Goal: Find contact information: Find contact information

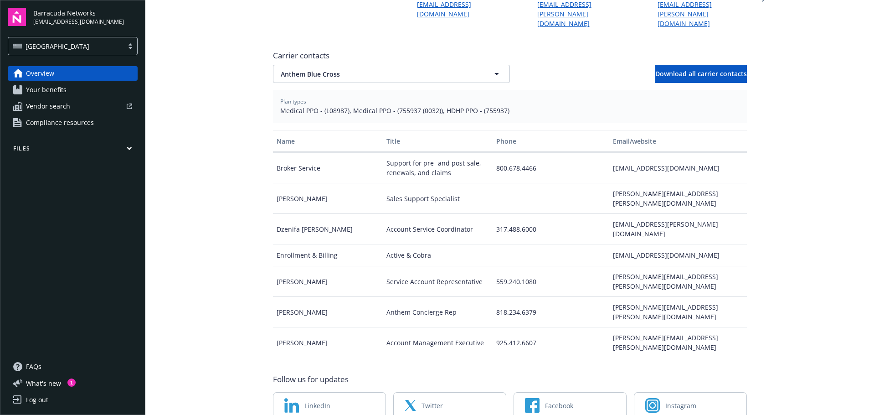
scroll to position [46, 0]
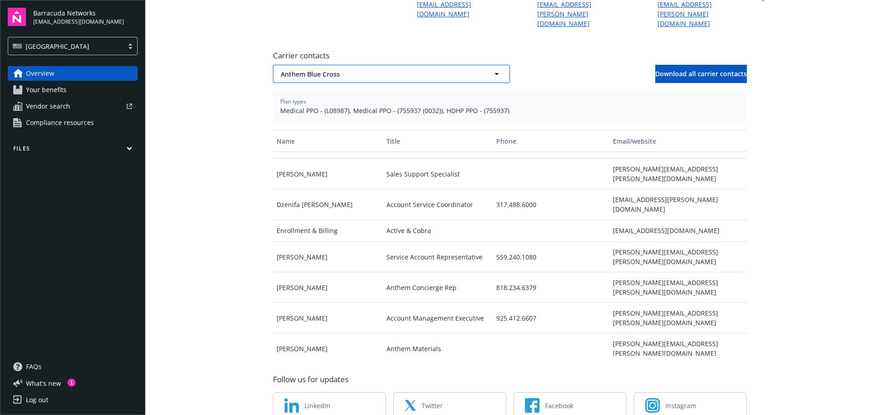
click at [454, 69] on span "Anthem Blue Cross" at bounding box center [376, 74] width 190 height 10
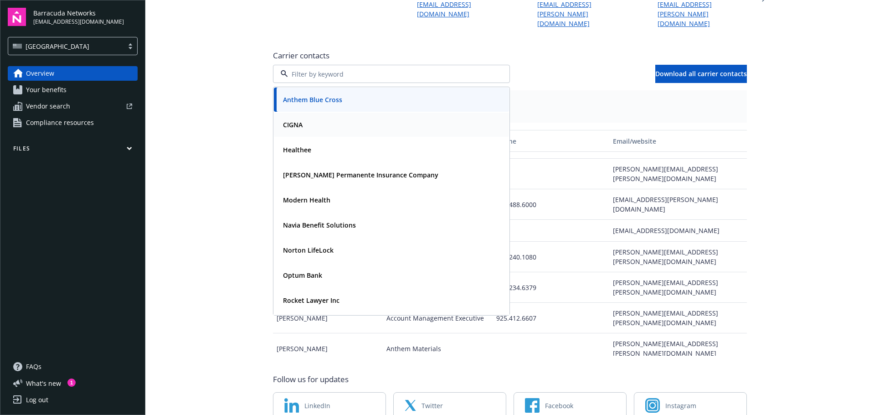
click at [406, 121] on div "CIGNA" at bounding box center [391, 124] width 224 height 13
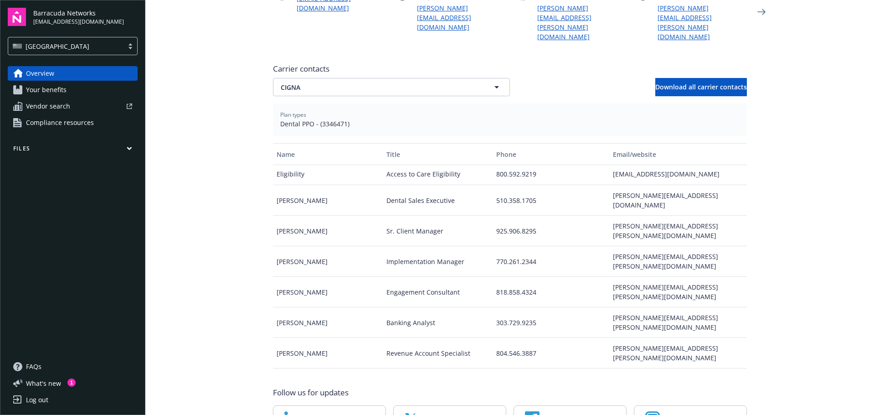
scroll to position [304, 0]
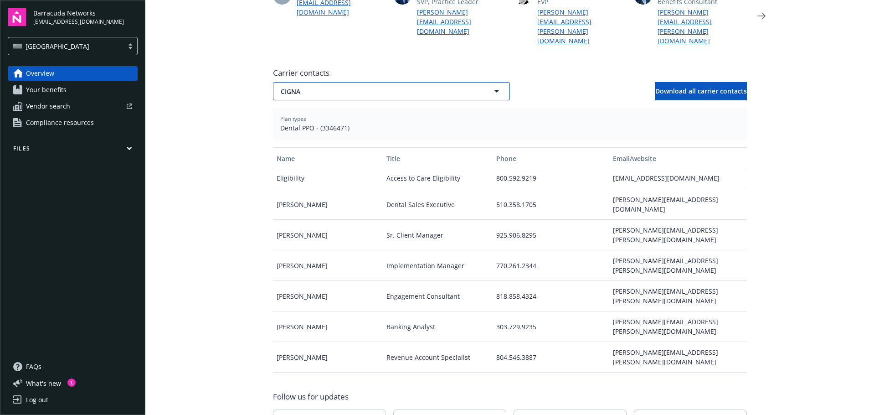
click at [454, 87] on span "CIGNA" at bounding box center [376, 92] width 190 height 10
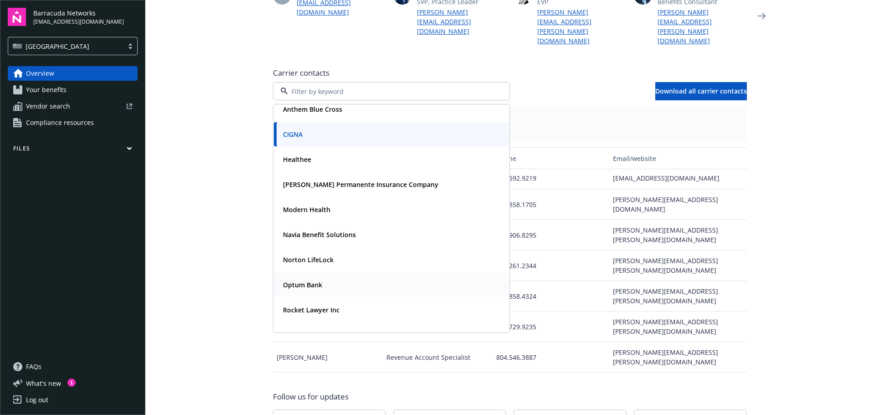
scroll to position [0, 0]
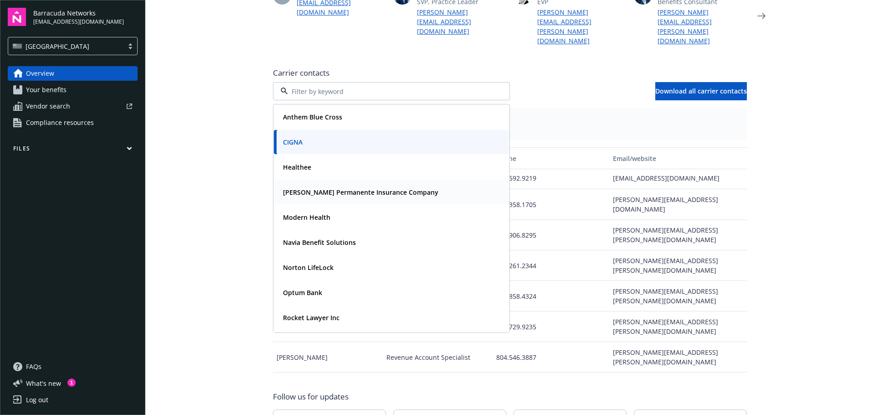
click at [361, 188] on strong "[PERSON_NAME] Permanente Insurance Company" at bounding box center [360, 192] width 155 height 9
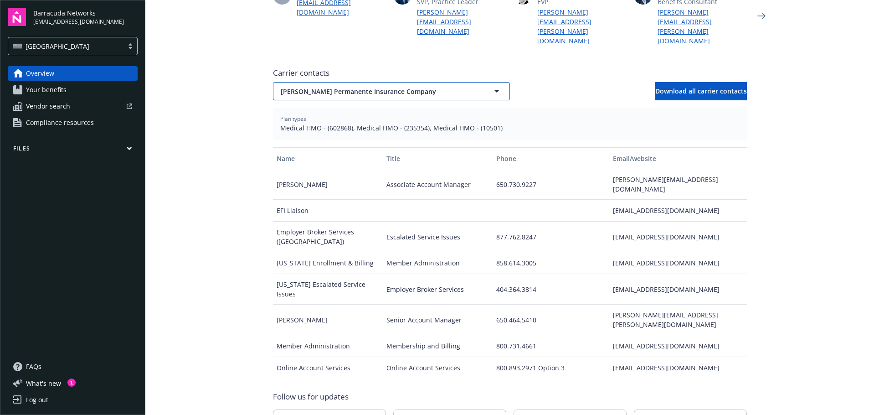
click at [405, 87] on span "[PERSON_NAME] Permanente Insurance Company" at bounding box center [376, 92] width 190 height 10
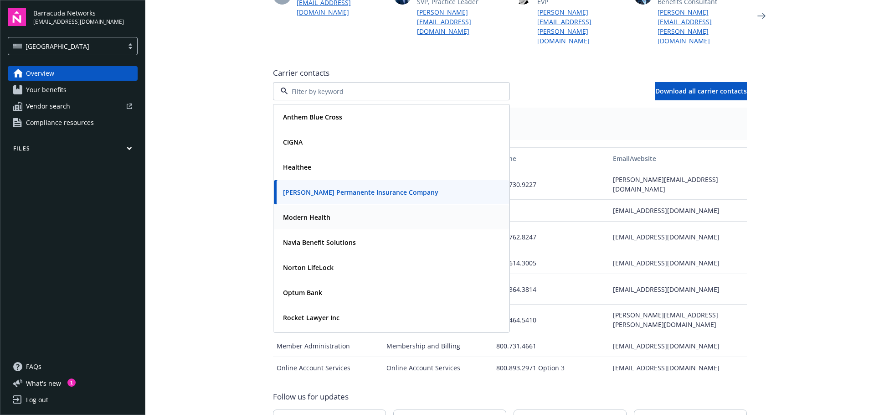
click at [365, 213] on div "Modern Health" at bounding box center [391, 217] width 224 height 13
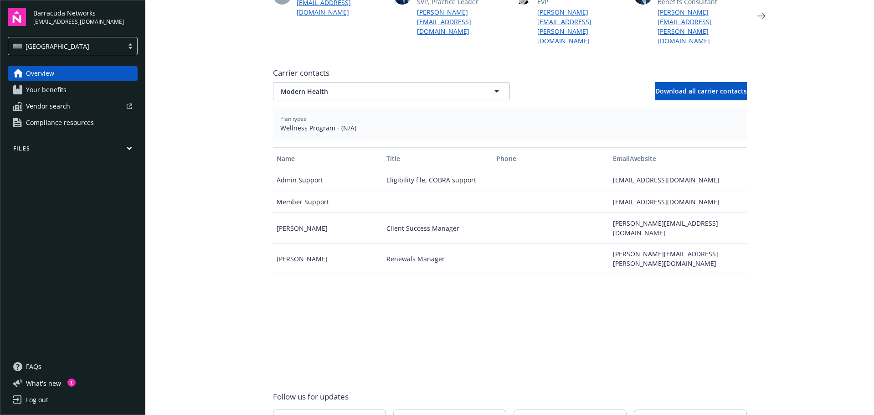
click at [308, 213] on div "[PERSON_NAME]" at bounding box center [328, 228] width 110 height 31
drag, startPoint x: 313, startPoint y: 214, endPoint x: 274, endPoint y: 216, distance: 38.8
click at [274, 216] on div "[PERSON_NAME]" at bounding box center [328, 228] width 110 height 31
copy div "[PERSON_NAME]"
drag, startPoint x: 716, startPoint y: 215, endPoint x: 609, endPoint y: 216, distance: 107.1
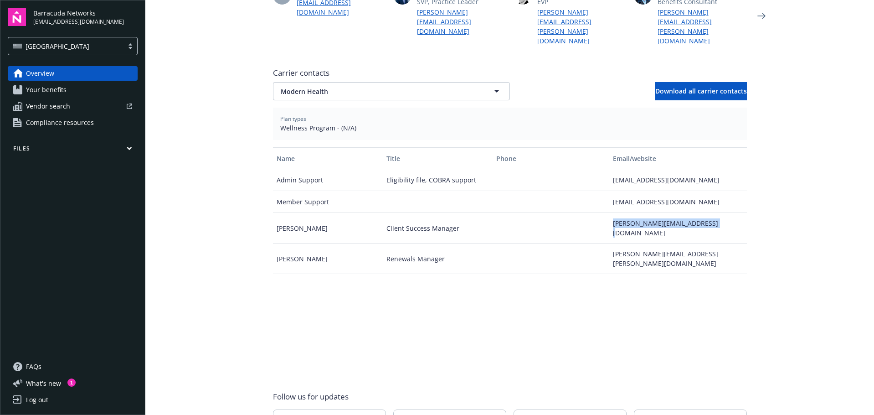
click at [609, 216] on div "[PERSON_NAME][EMAIL_ADDRESS][DOMAIN_NAME]" at bounding box center [677, 228] width 137 height 31
copy div "[PERSON_NAME][EMAIL_ADDRESS][DOMAIN_NAME]"
click at [402, 87] on span "Modern Health" at bounding box center [376, 92] width 190 height 10
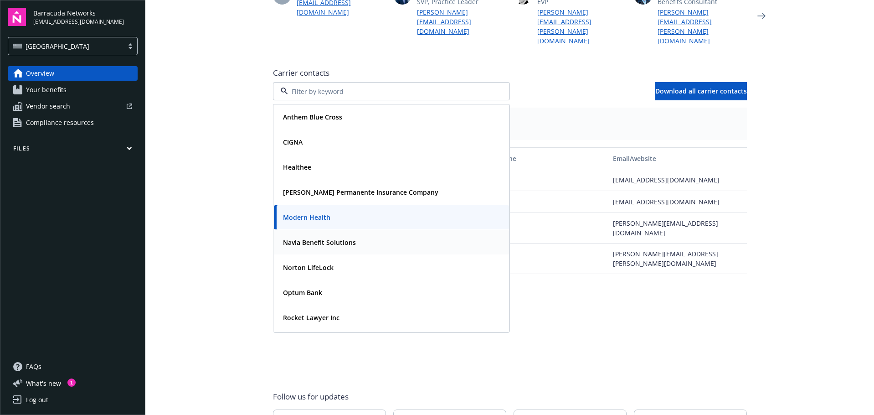
click at [346, 238] on div "Navia Benefit Solutions" at bounding box center [318, 242] width 78 height 13
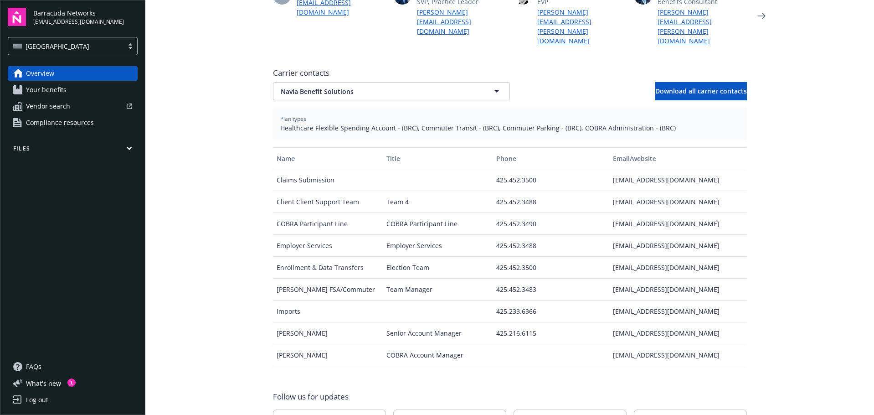
drag, startPoint x: 325, startPoint y: 324, endPoint x: 273, endPoint y: 321, distance: 53.0
click at [273, 322] on div "[PERSON_NAME]" at bounding box center [328, 333] width 110 height 22
copy div "[PERSON_NAME]"
click at [351, 87] on span "Navia Benefit Solutions" at bounding box center [376, 92] width 190 height 10
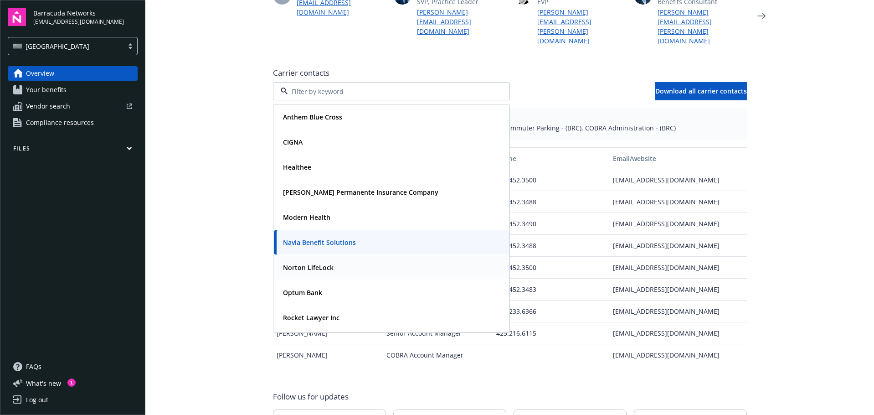
click at [323, 263] on strong "Norton LifeLock" at bounding box center [308, 267] width 51 height 9
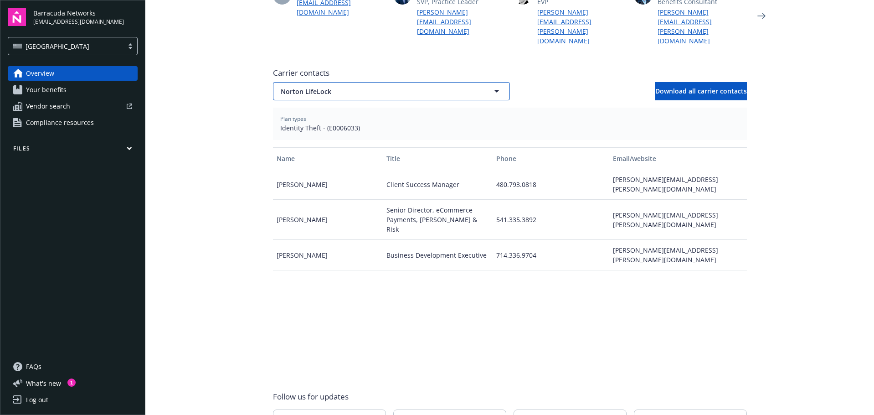
click at [464, 87] on span "Norton LifeLock" at bounding box center [376, 92] width 190 height 10
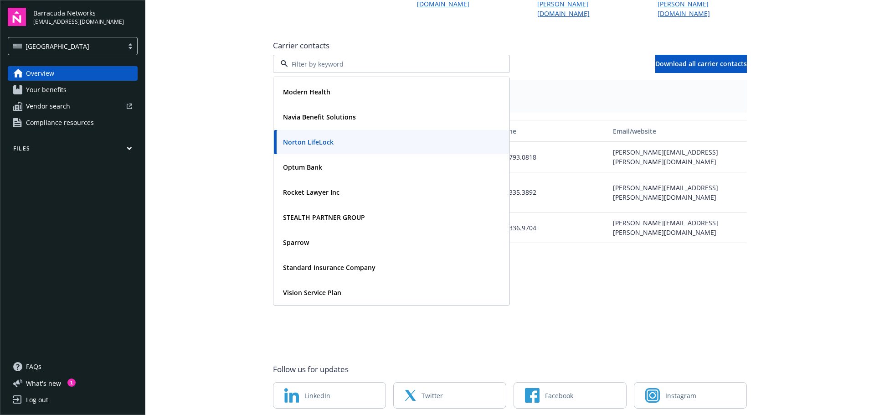
scroll to position [331, 0]
click at [325, 288] on strong "Vision Service Plan" at bounding box center [312, 292] width 58 height 9
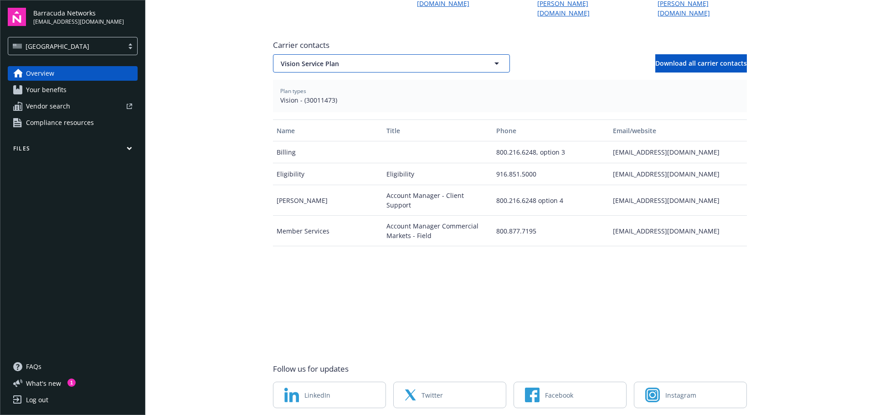
click at [441, 59] on span "Vision Service Plan" at bounding box center [376, 64] width 190 height 10
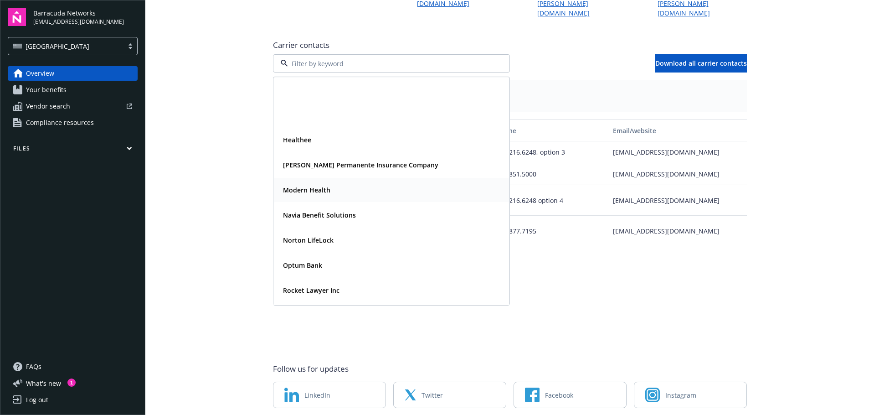
scroll to position [98, 0]
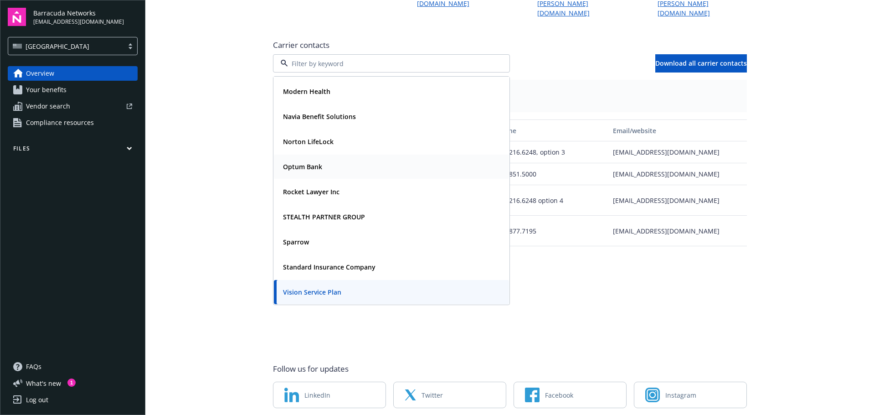
click at [333, 165] on div "Optum Bank" at bounding box center [391, 167] width 235 height 24
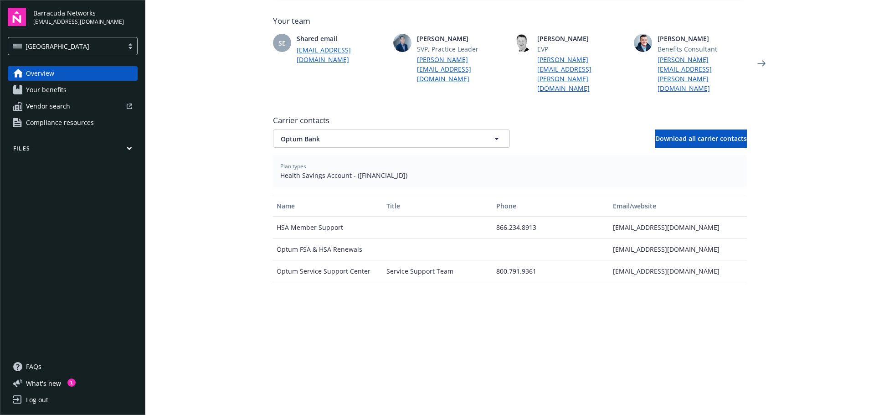
scroll to position [254, 0]
